Goal: Transaction & Acquisition: Purchase product/service

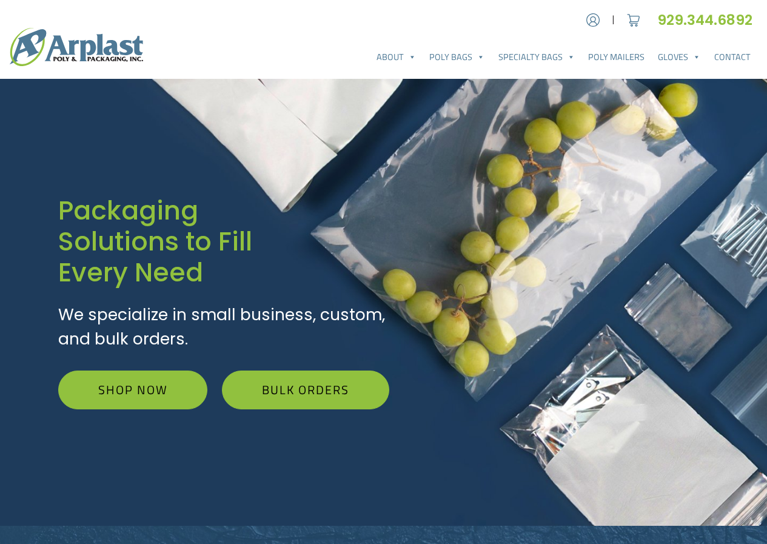
click at [297, 3] on nav "Account | Cart 929.344.6892" at bounding box center [383, 15] width 767 height 31
click at [582, 69] on link "Poly Mailers" at bounding box center [617, 57] width 70 height 24
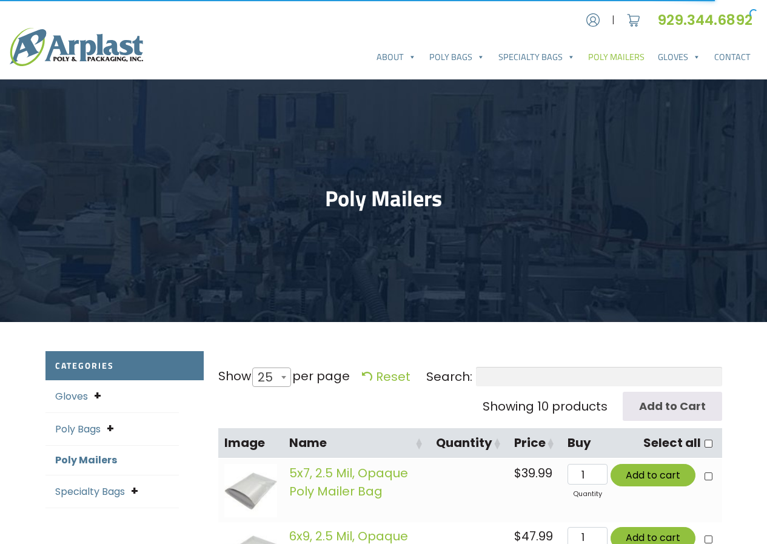
select select "25"
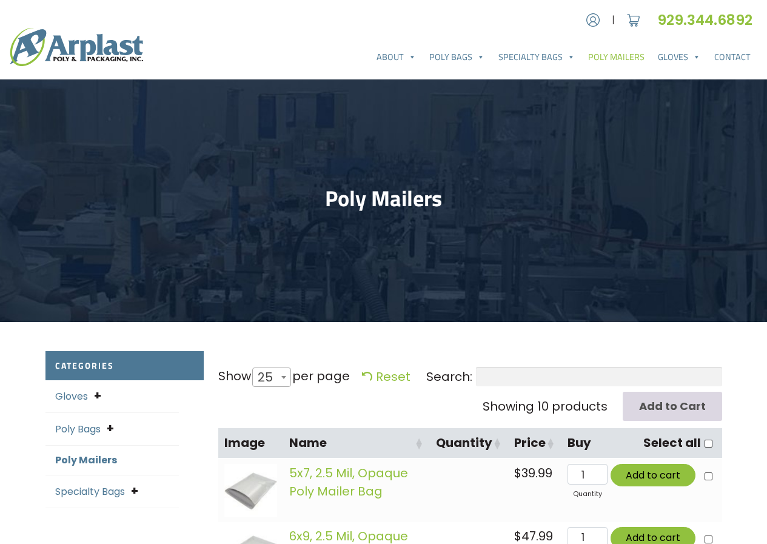
click at [648, 421] on input "Add to Cart" at bounding box center [672, 407] width 99 height 30
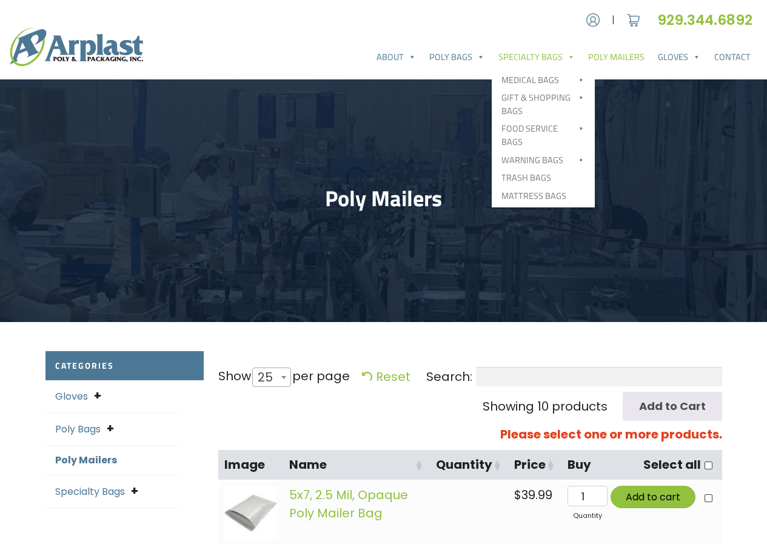
click at [492, 69] on link "Specialty Bags" at bounding box center [537, 57] width 90 height 24
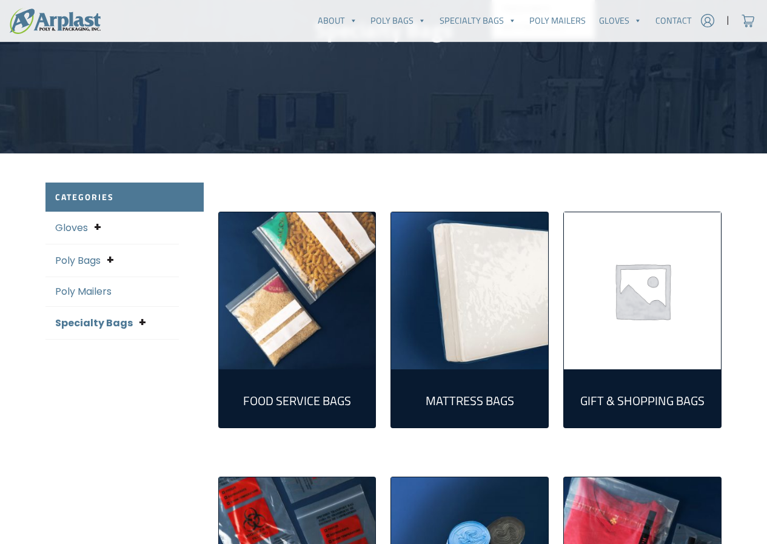
scroll to position [177, 0]
